Goal: Task Accomplishment & Management: Complete application form

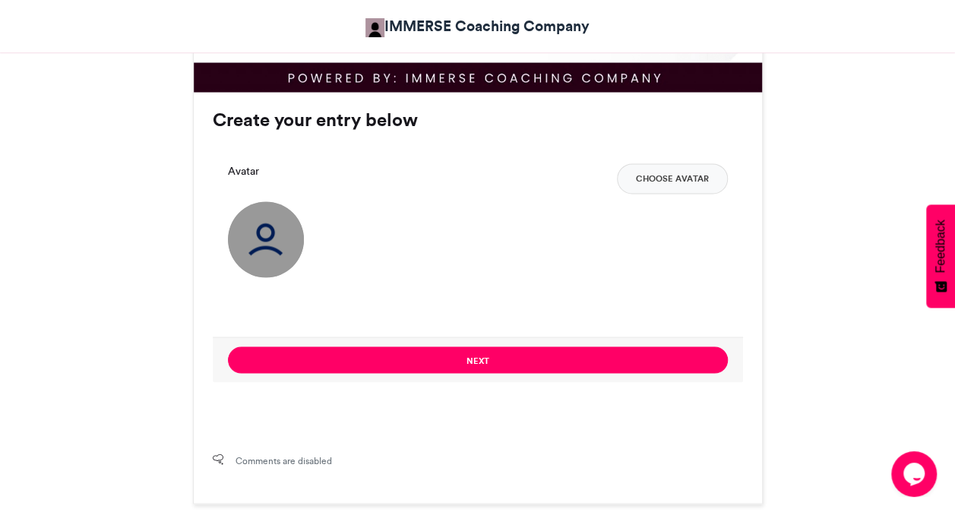
scroll to position [1102, 0]
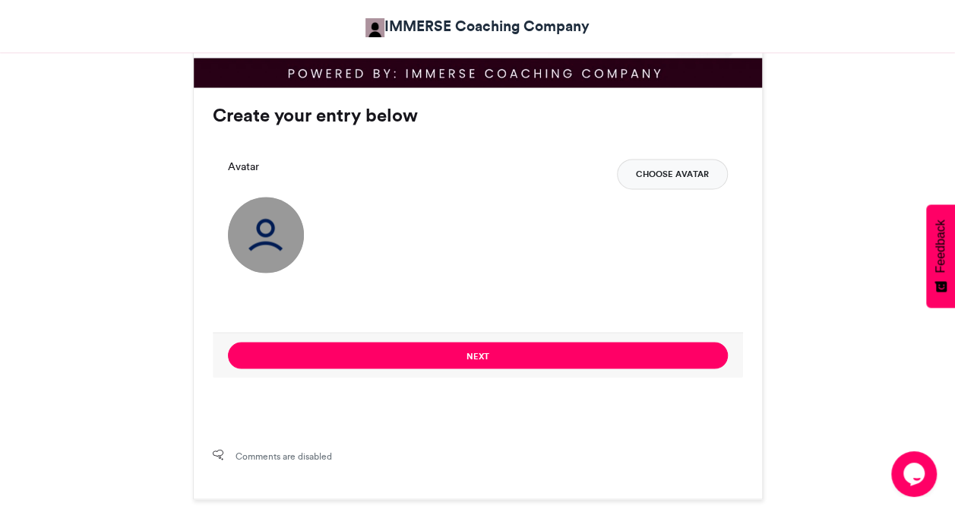
click at [663, 173] on button "Choose Avatar" at bounding box center [672, 174] width 111 height 30
click at [669, 178] on button "Choose Avatar" at bounding box center [672, 174] width 111 height 30
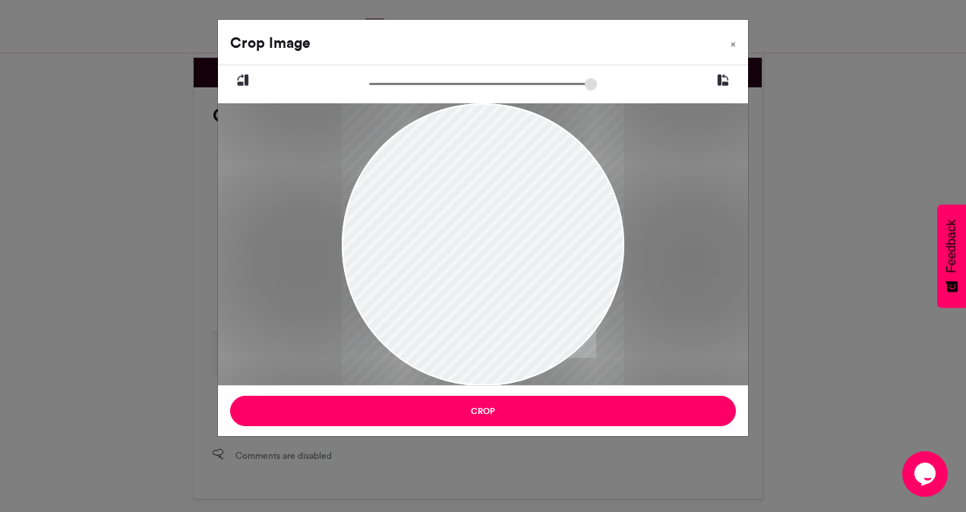
drag, startPoint x: 477, startPoint y: 214, endPoint x: 450, endPoint y: 279, distance: 70.1
click at [450, 279] on div at bounding box center [483, 309] width 283 height 482
drag, startPoint x: 392, startPoint y: 319, endPoint x: 372, endPoint y: 310, distance: 21.8
click at [372, 310] on div at bounding box center [483, 300] width 283 height 482
drag, startPoint x: 452, startPoint y: 260, endPoint x: 460, endPoint y: 267, distance: 11.3
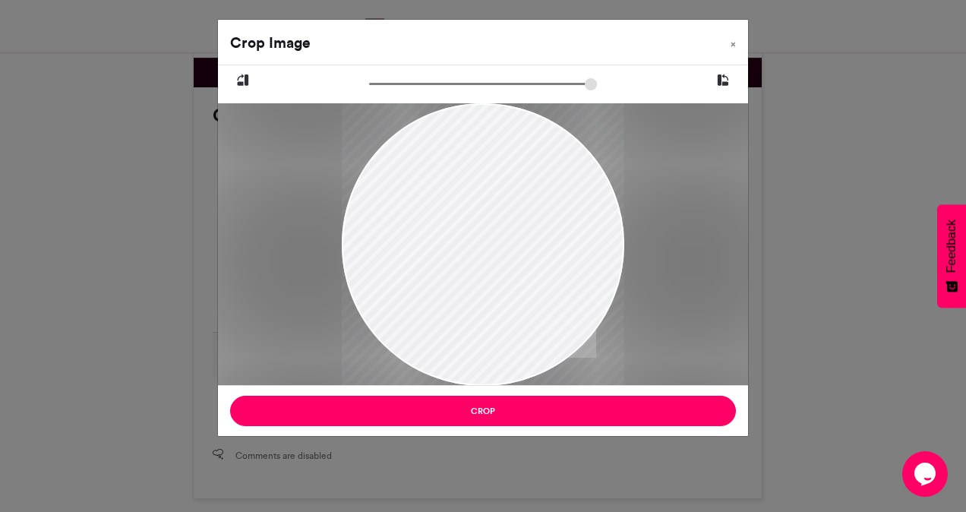
click at [460, 267] on div at bounding box center [483, 308] width 283 height 482
drag, startPoint x: 519, startPoint y: 254, endPoint x: 497, endPoint y: 257, distance: 22.2
click at [497, 257] on div at bounding box center [483, 311] width 283 height 482
click at [424, 81] on input "zoom" at bounding box center [483, 84] width 228 height 14
click at [384, 81] on input "zoom" at bounding box center [483, 84] width 228 height 14
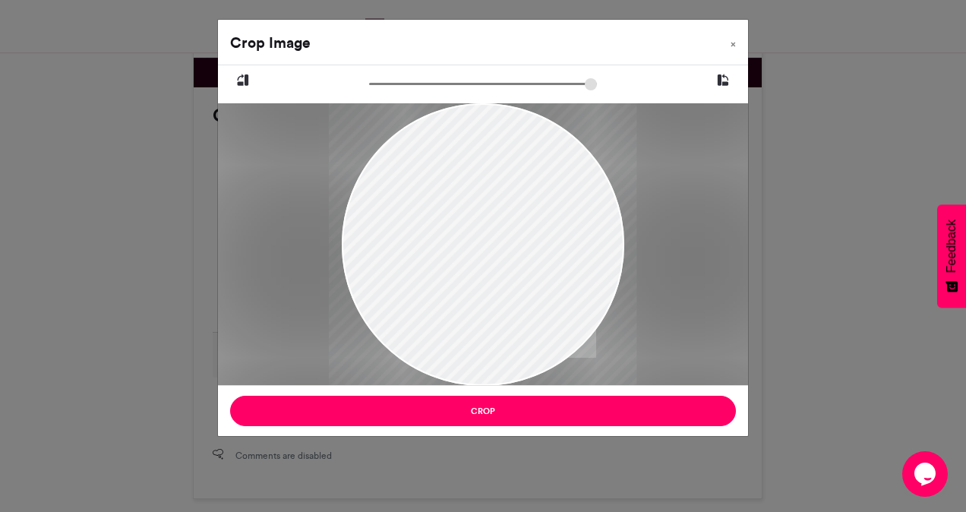
click at [384, 81] on input "zoom" at bounding box center [483, 84] width 228 height 14
type input "******"
click at [372, 84] on input "zoom" at bounding box center [483, 84] width 228 height 14
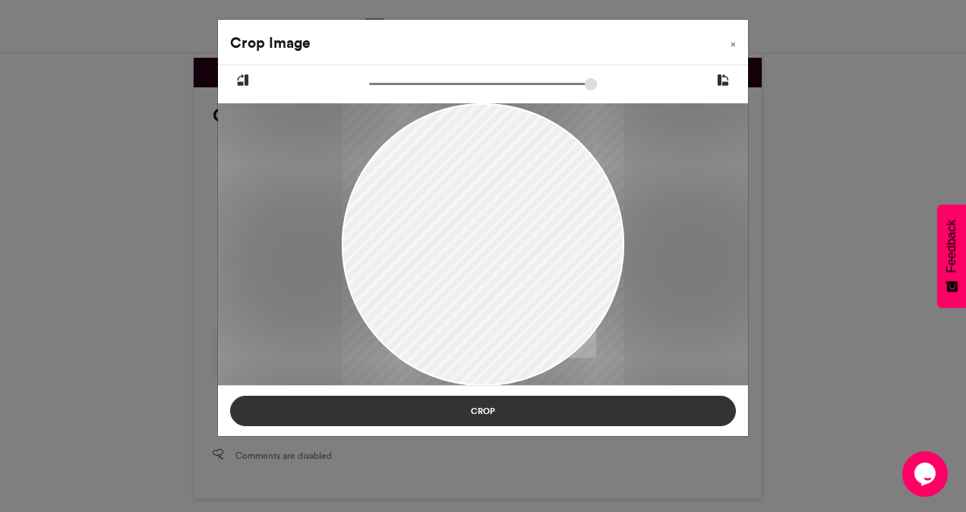
click at [612, 415] on button "Crop" at bounding box center [483, 411] width 506 height 30
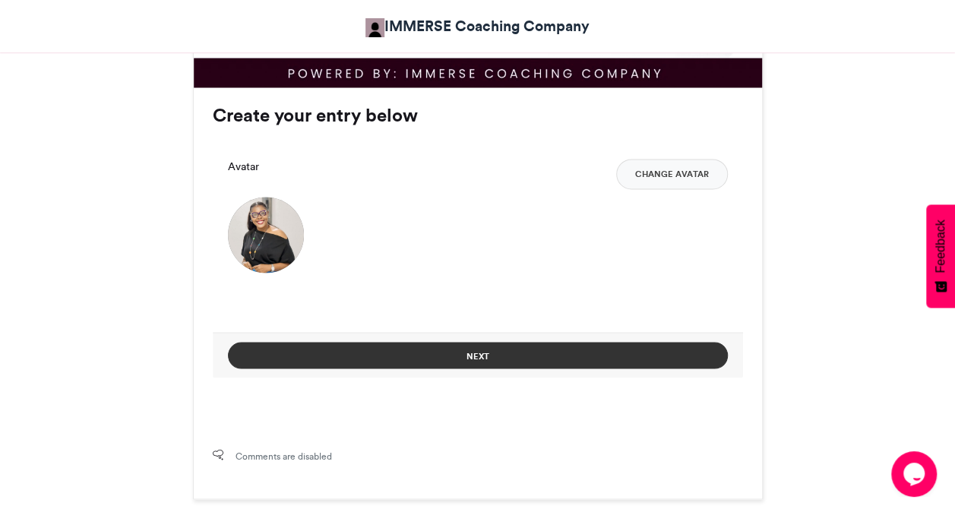
click at [565, 361] on button "Next" at bounding box center [478, 355] width 500 height 27
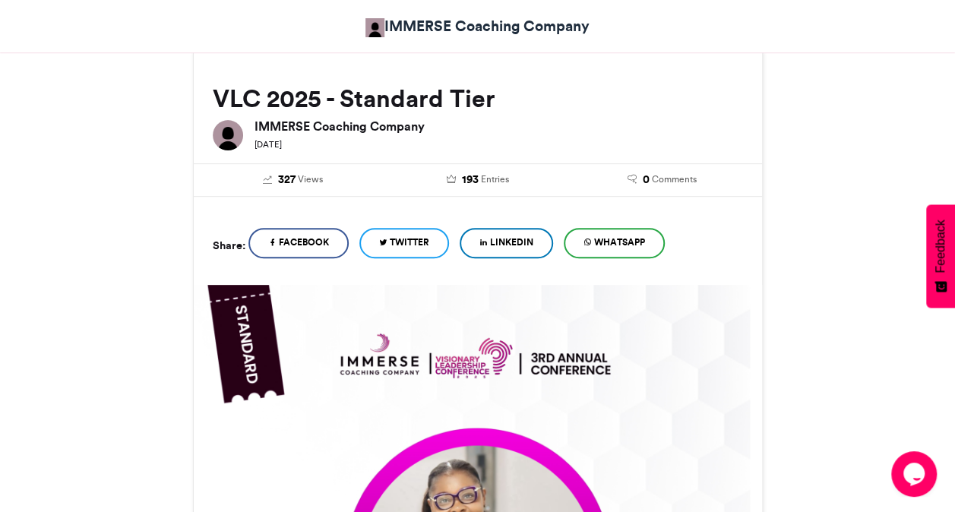
scroll to position [889, 0]
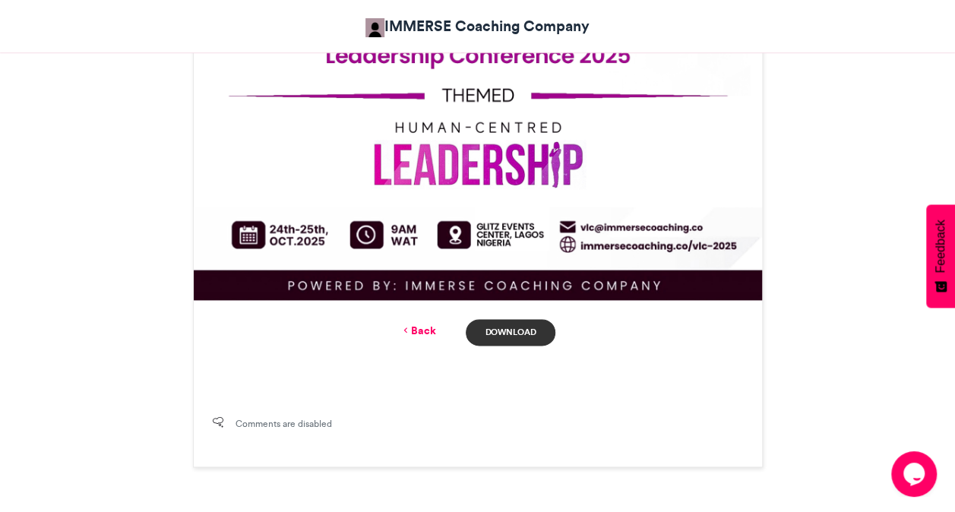
click at [524, 331] on link "Download" at bounding box center [510, 332] width 89 height 27
